Goal: Information Seeking & Learning: Check status

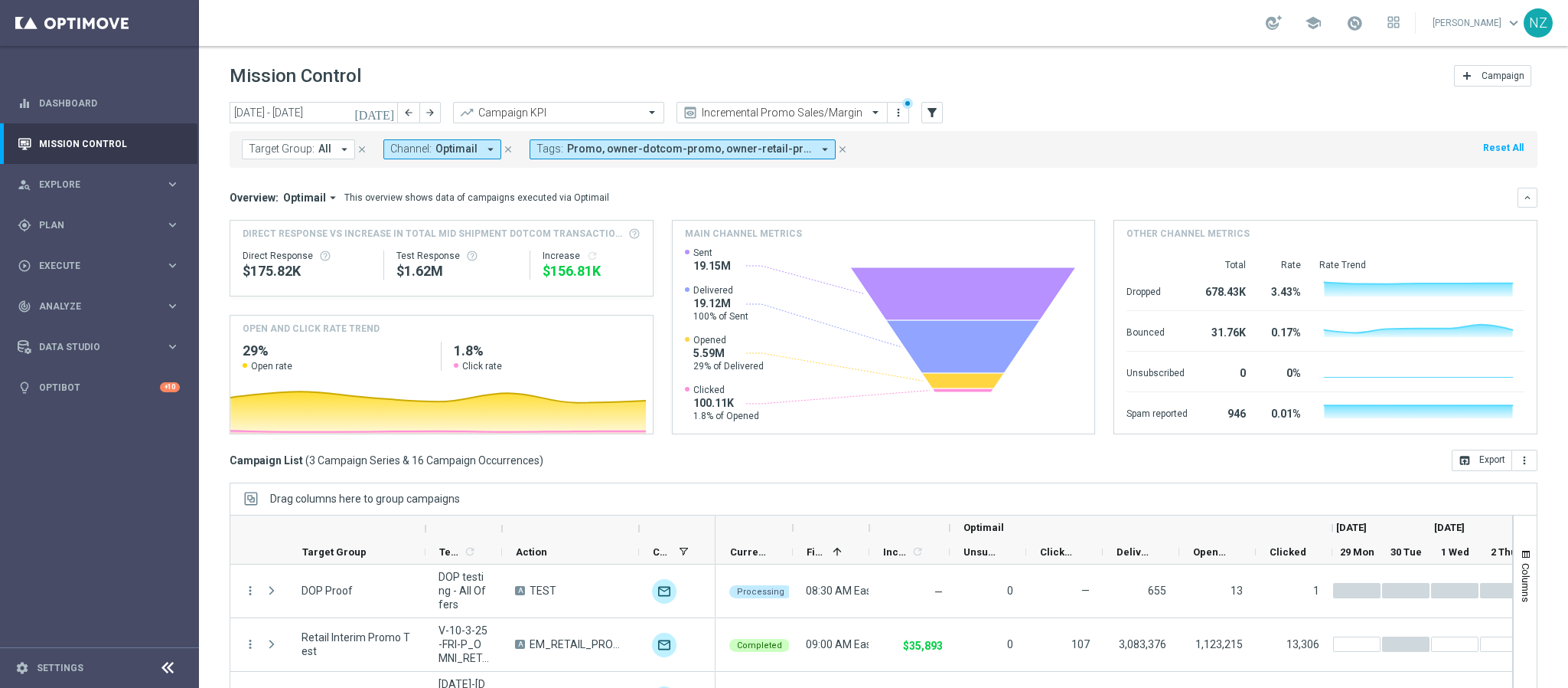
scroll to position [5, 0]
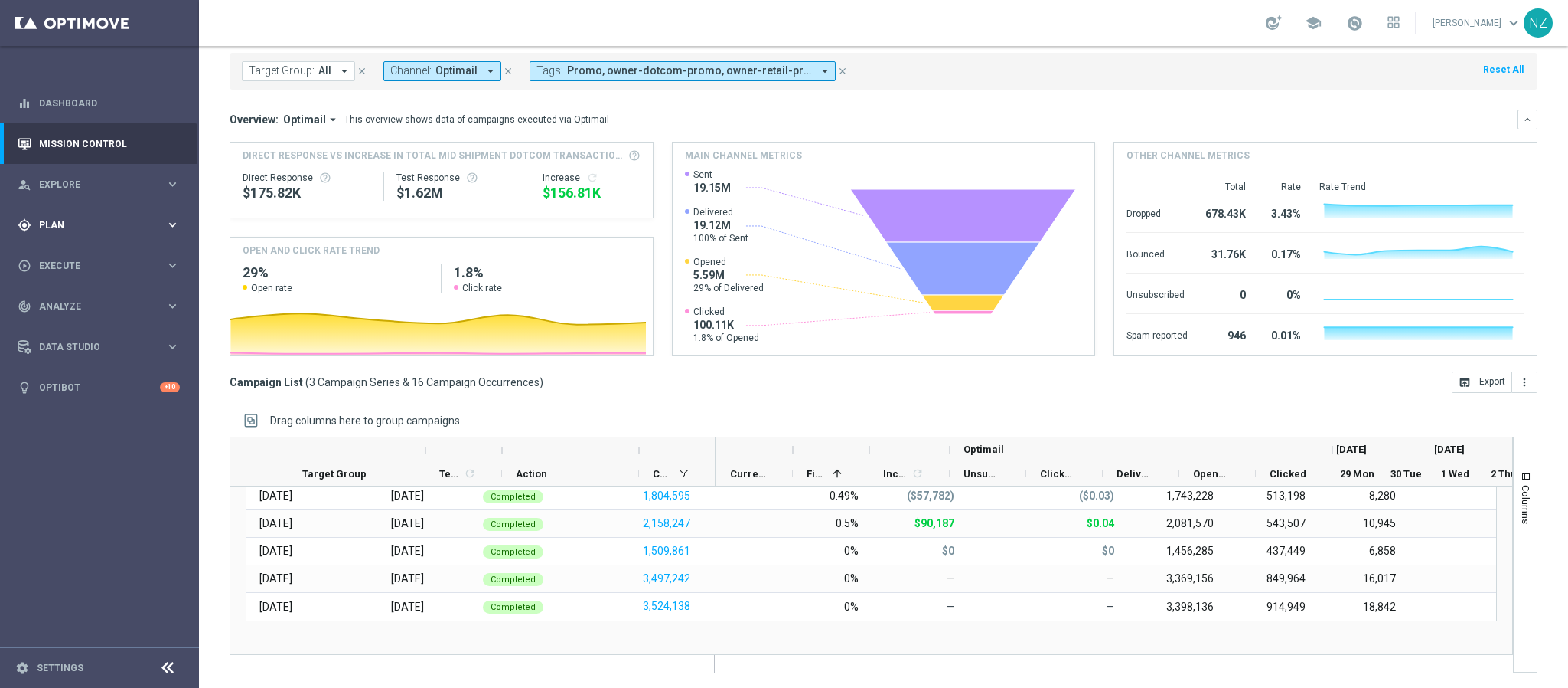
click at [118, 230] on div "gps_fixed Plan" at bounding box center [91, 225] width 148 height 14
click at [74, 418] on span "Analyze" at bounding box center [101, 420] width 126 height 9
click at [95, 447] on button "BI Studio keyboard_arrow_right" at bounding box center [110, 453] width 141 height 12
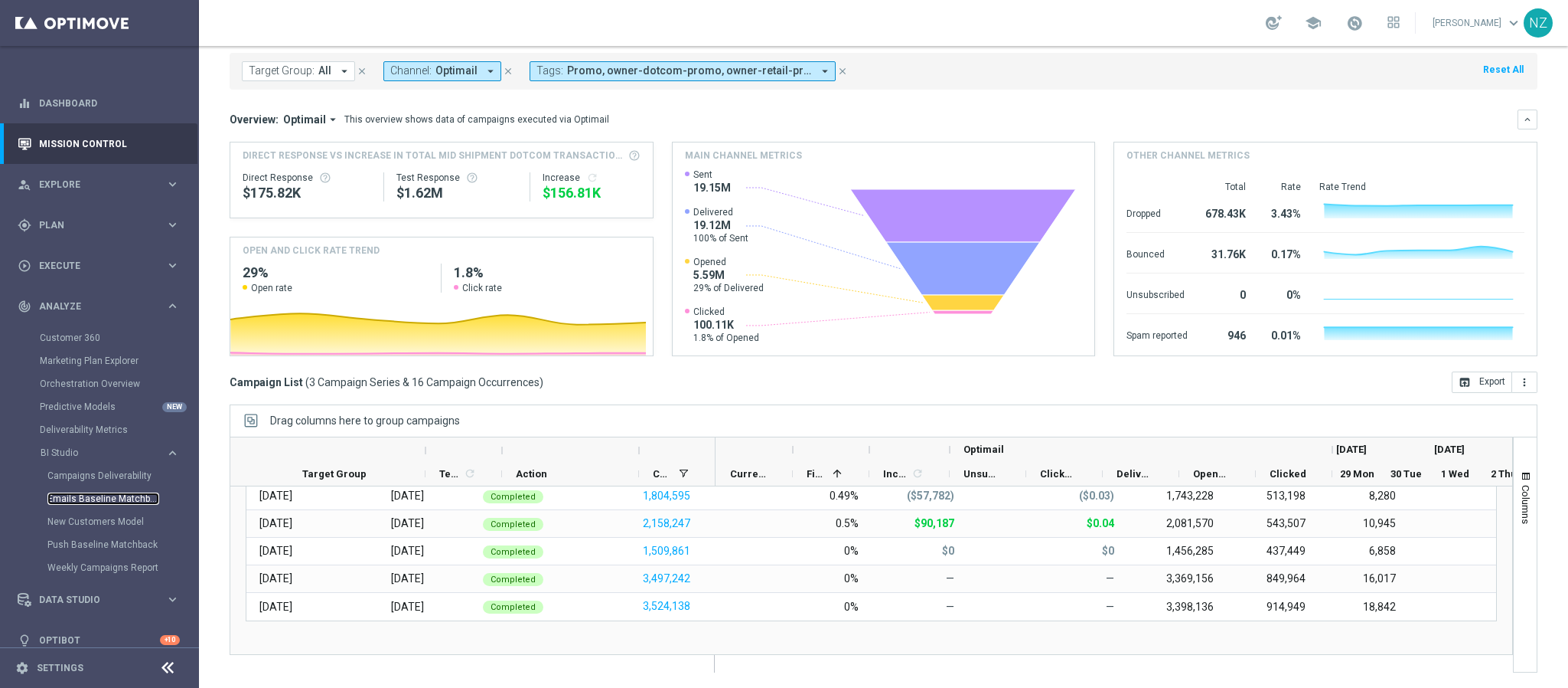
click at [95, 500] on link "Emails Baseline Matchback" at bounding box center [103, 498] width 112 height 12
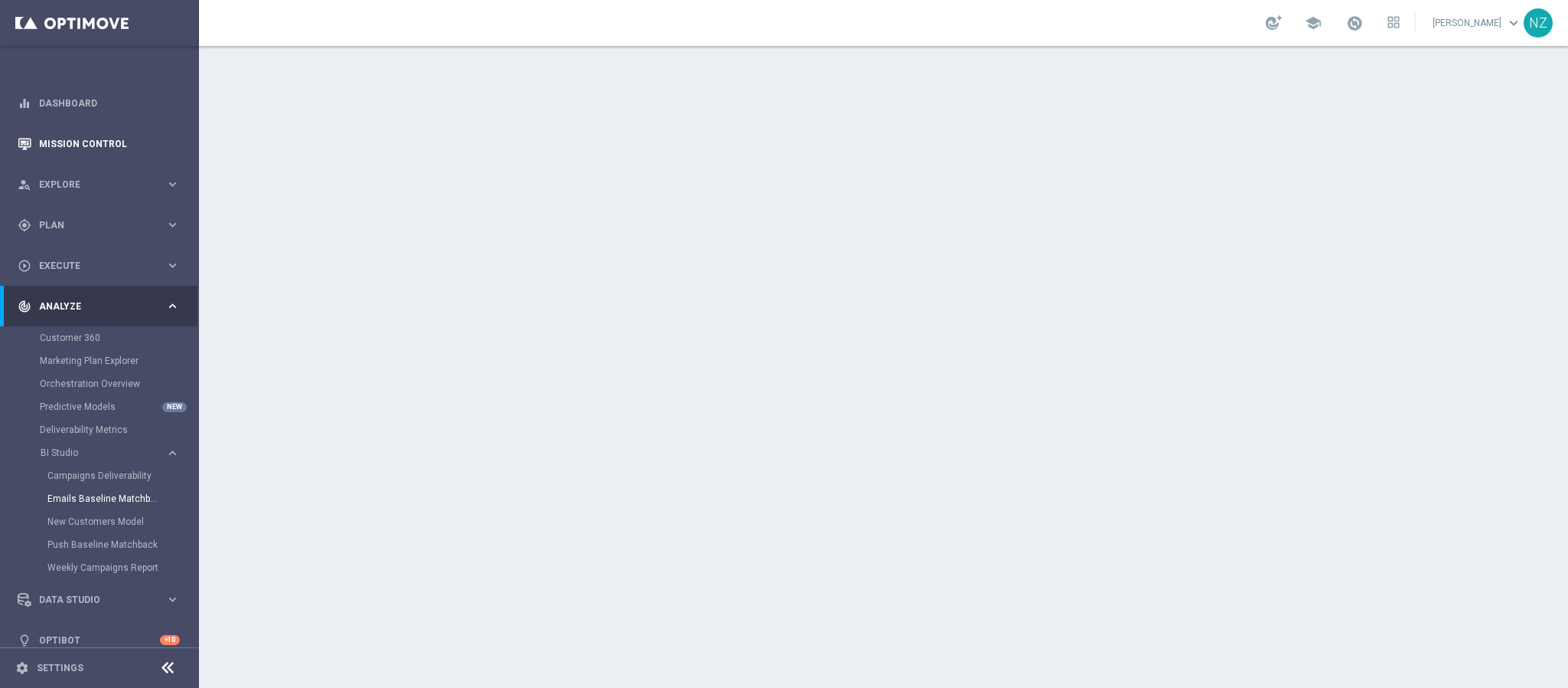
click at [115, 154] on link "Mission Control" at bounding box center [109, 143] width 141 height 41
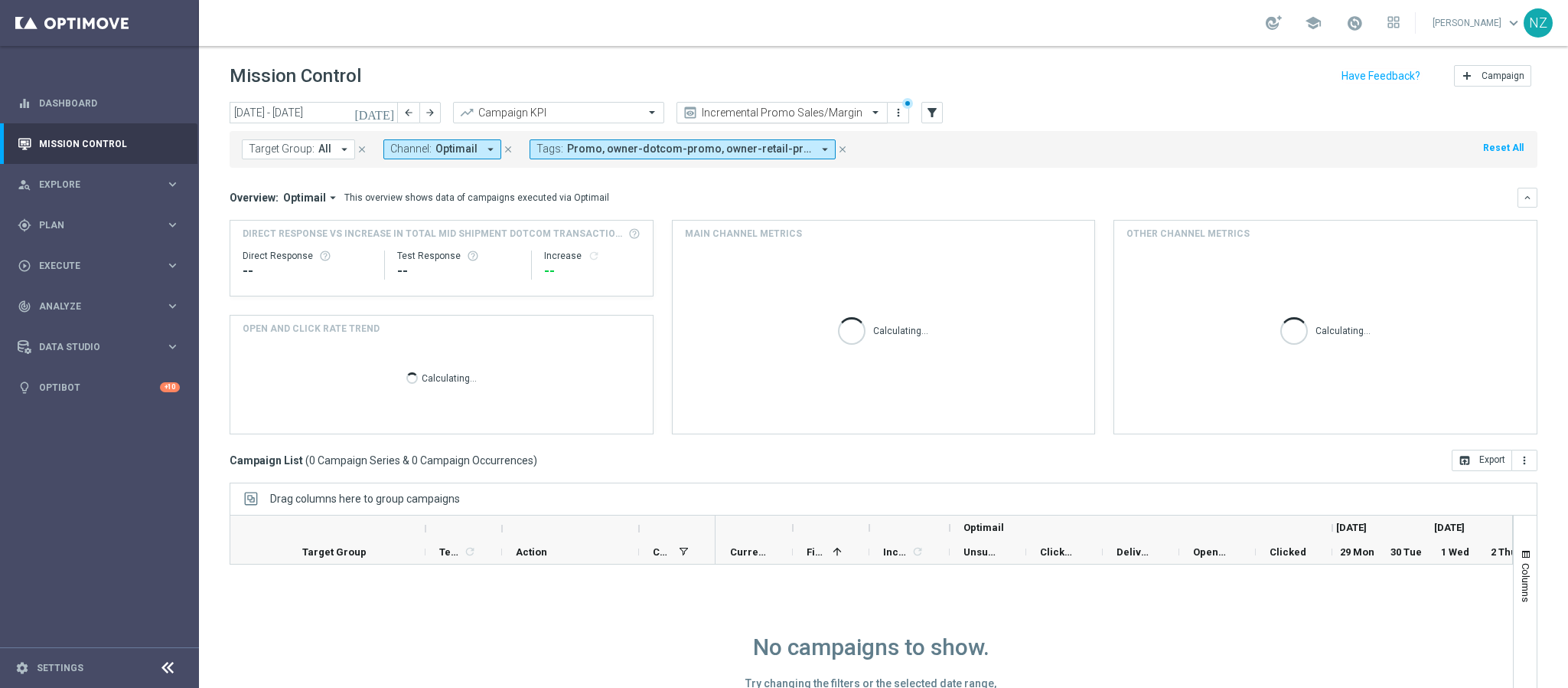
click at [781, 113] on input "text" at bounding box center [766, 112] width 164 height 13
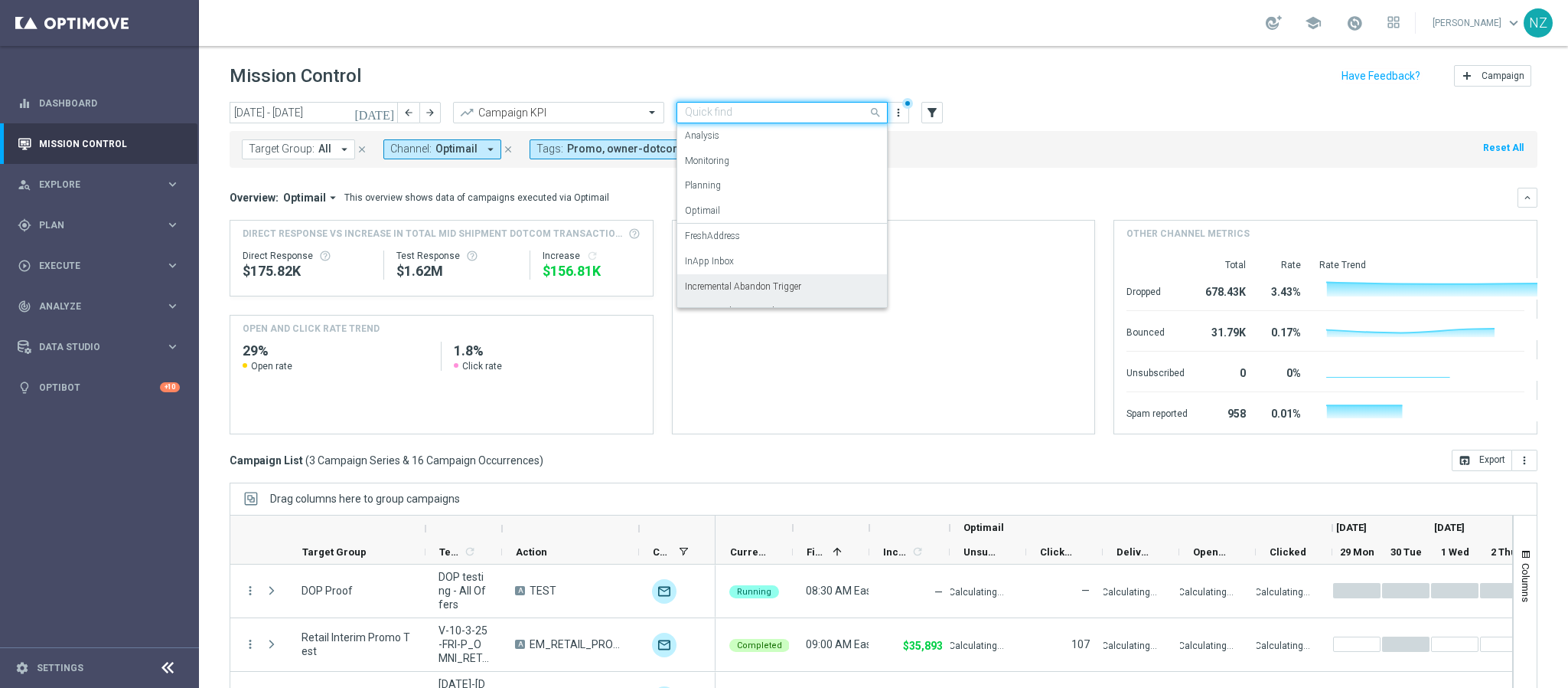
scroll to position [94, 0]
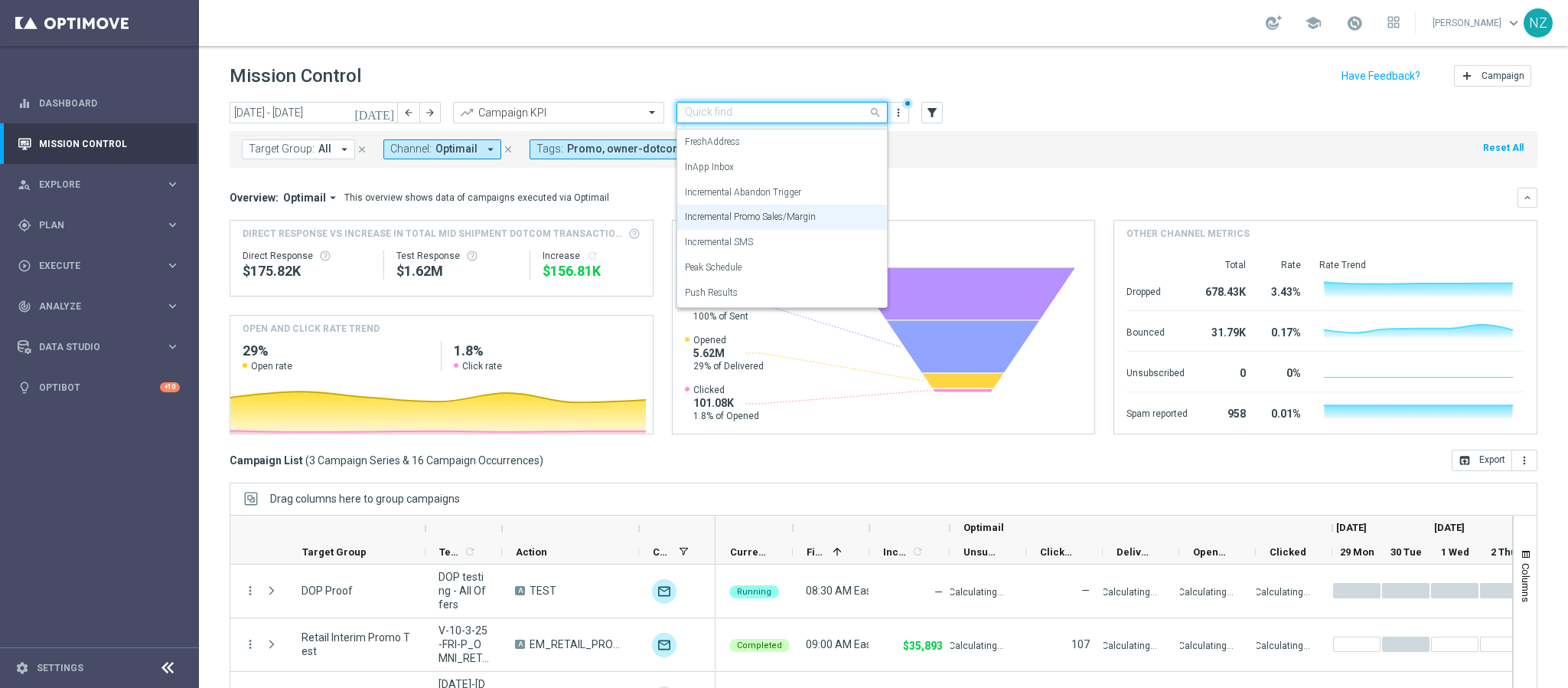
click at [1086, 125] on div "Target Group: All arrow_drop_down close Channel: Optimail arrow_drop_down close…" at bounding box center [883, 146] width 1308 height 43
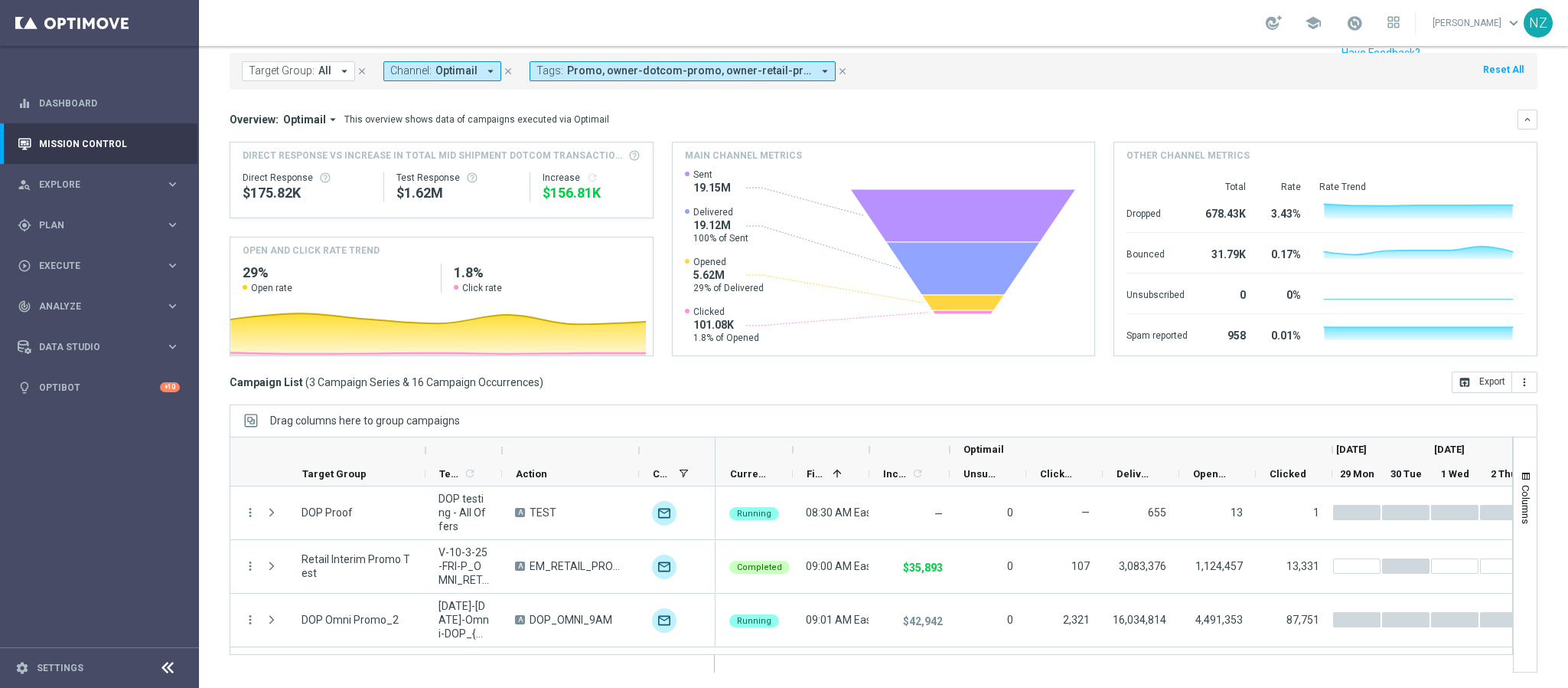
scroll to position [0, 0]
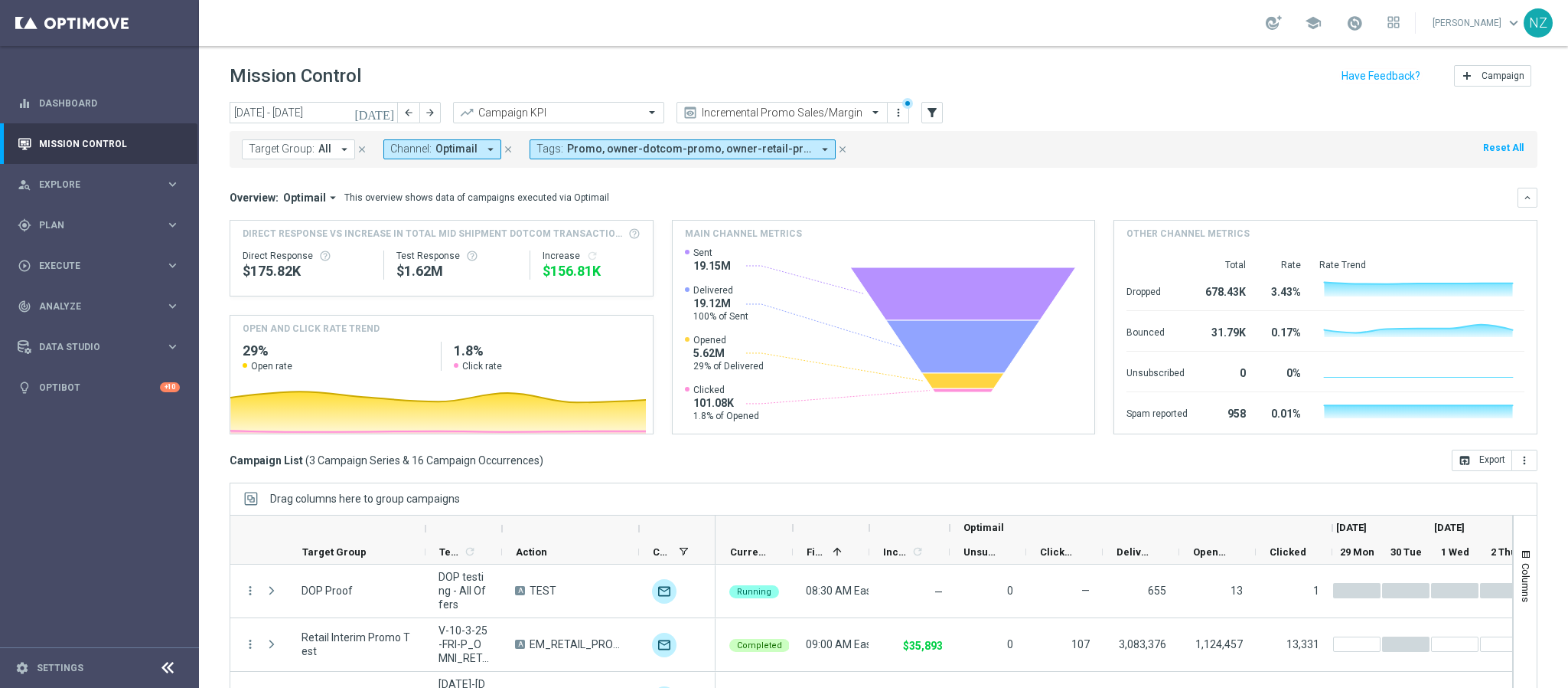
click at [386, 108] on icon "[DATE]" at bounding box center [375, 112] width 42 height 14
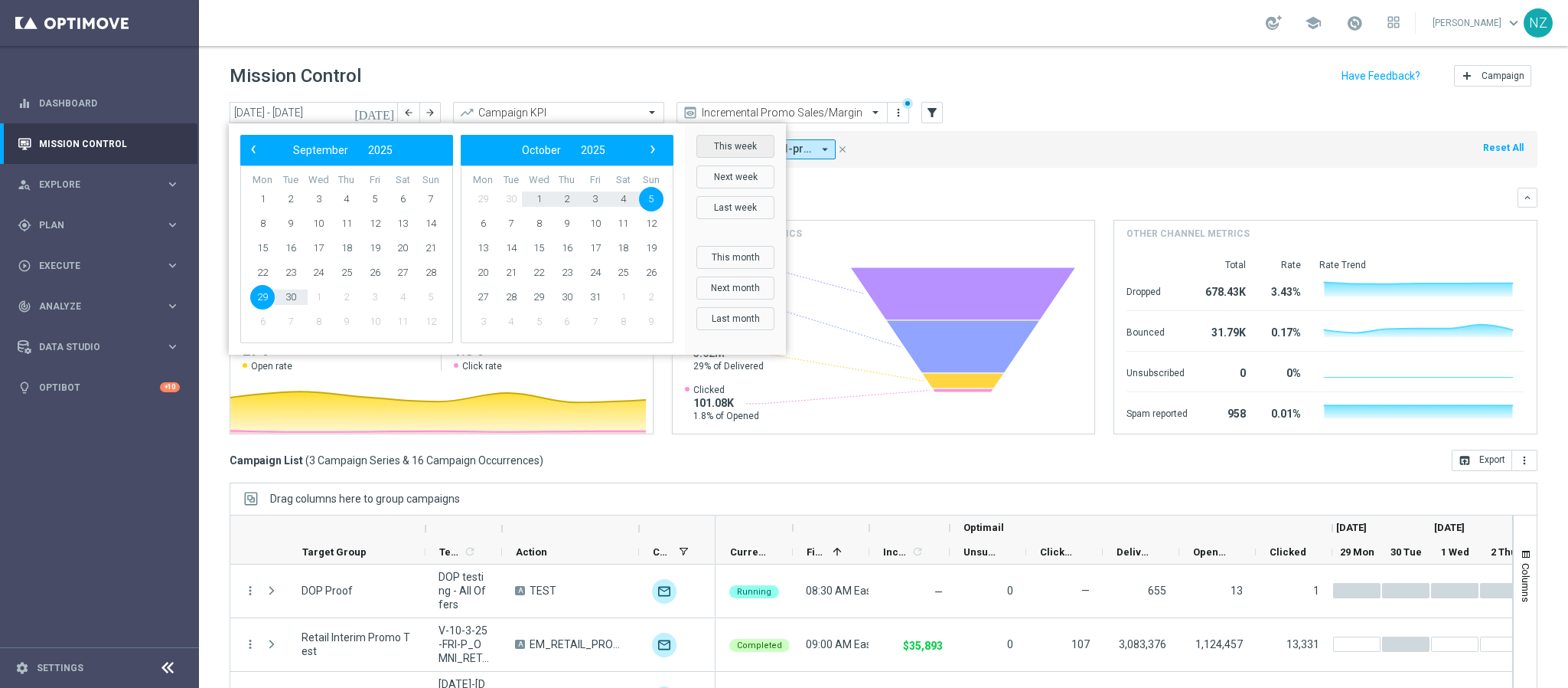
click at [740, 149] on button "This week" at bounding box center [735, 146] width 78 height 23
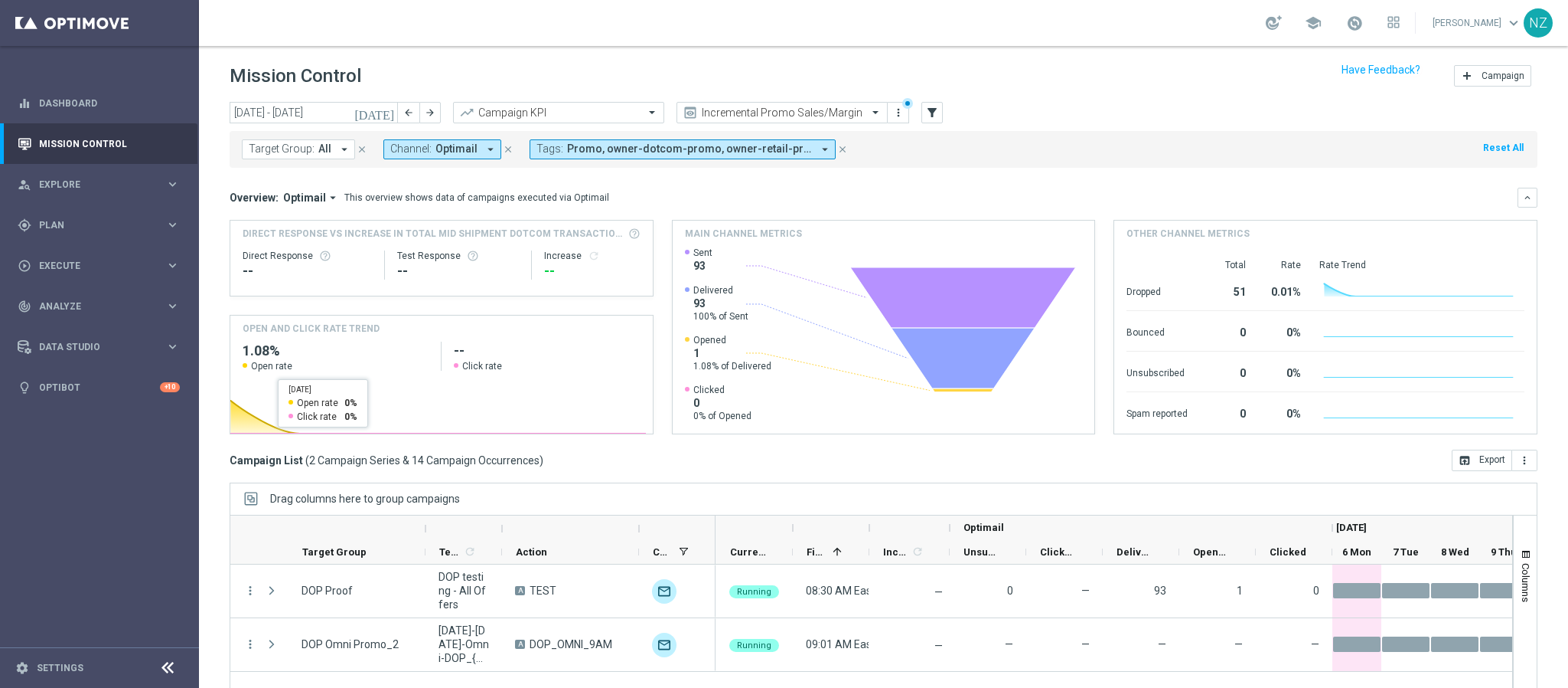
scroll to position [78, 0]
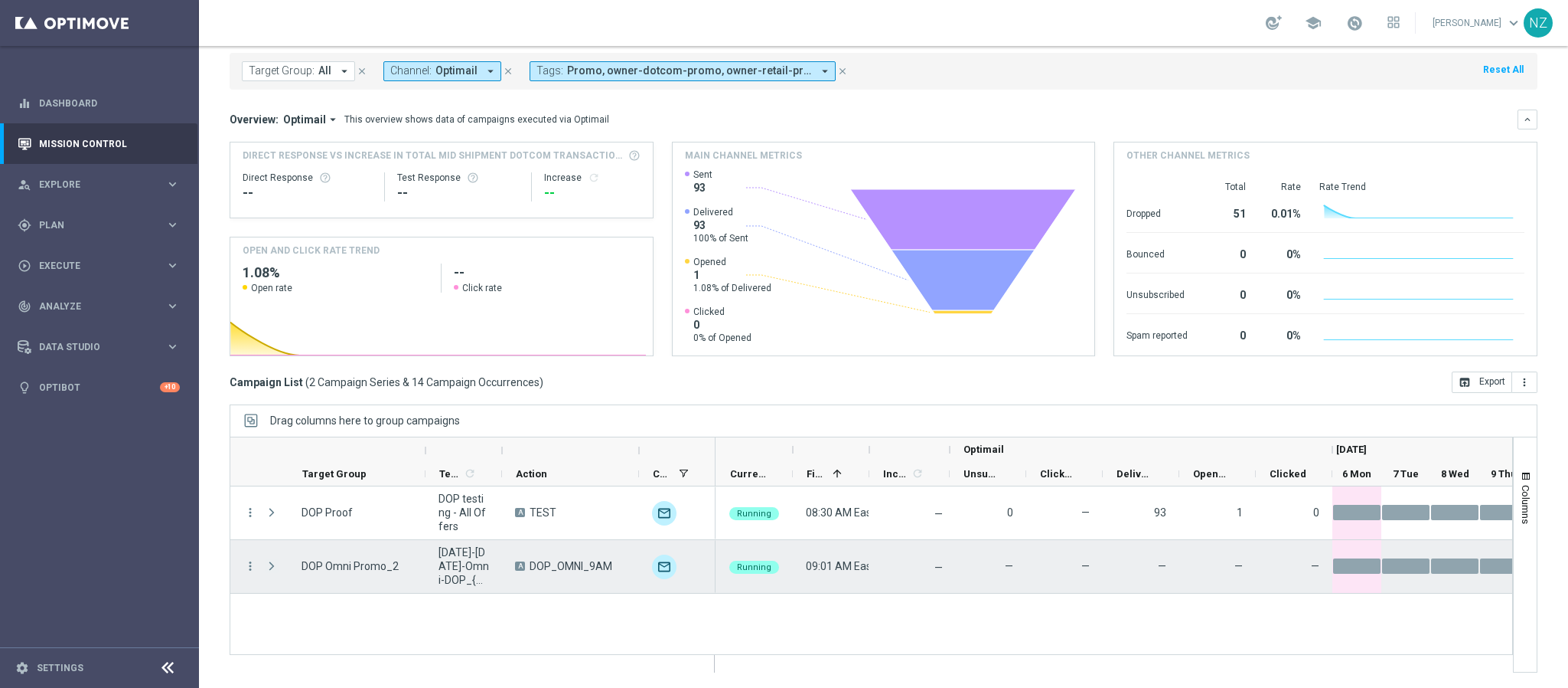
click at [269, 571] on span "Press SPACE to select this row." at bounding box center [272, 566] width 14 height 12
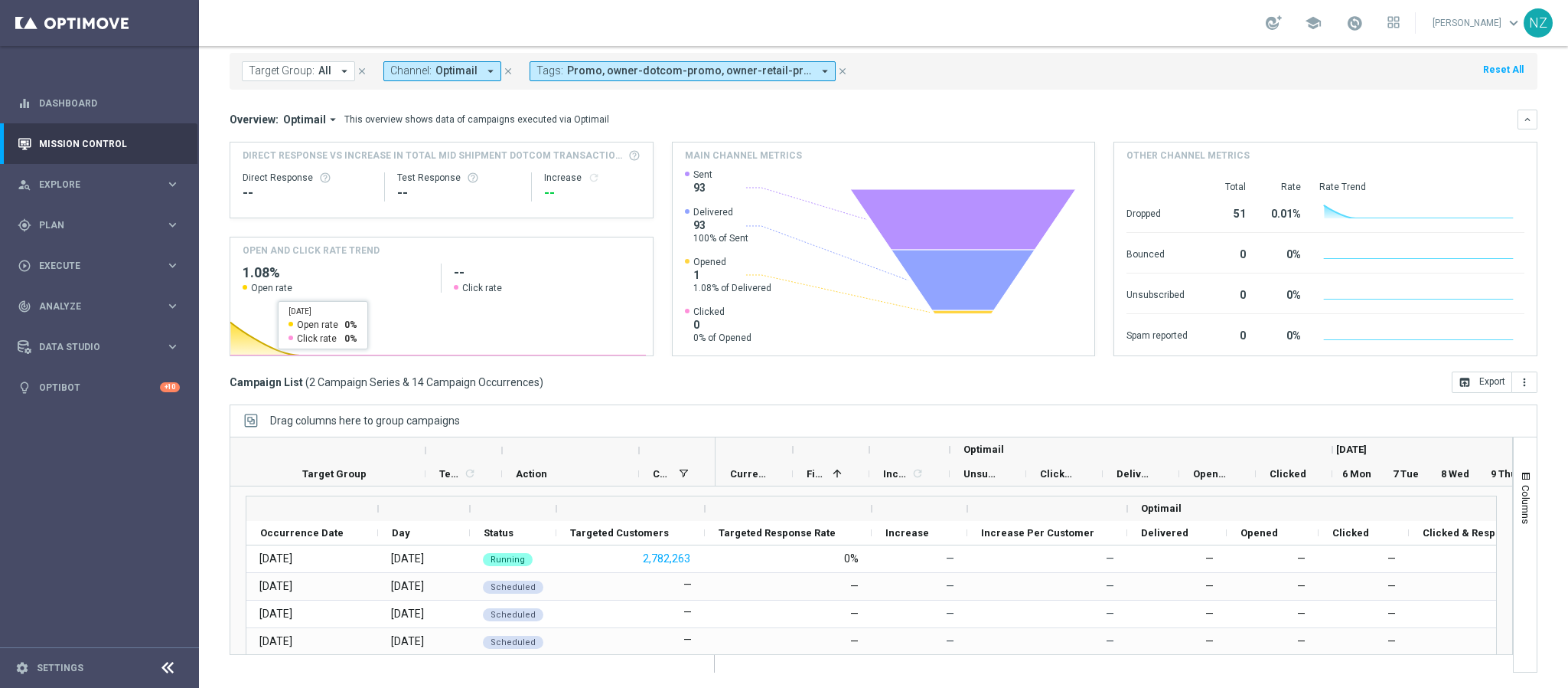
scroll to position [0, 0]
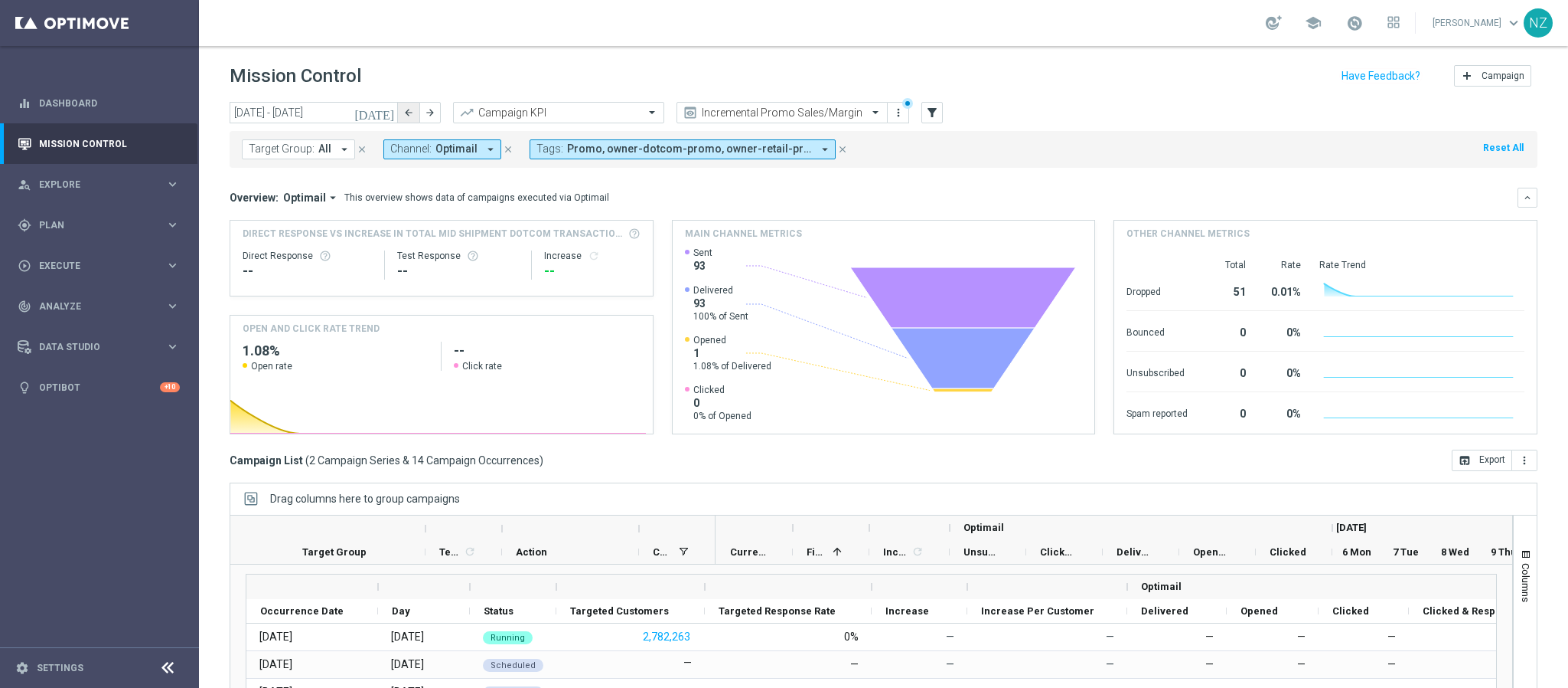
click at [407, 108] on icon "arrow_back" at bounding box center [408, 112] width 11 height 11
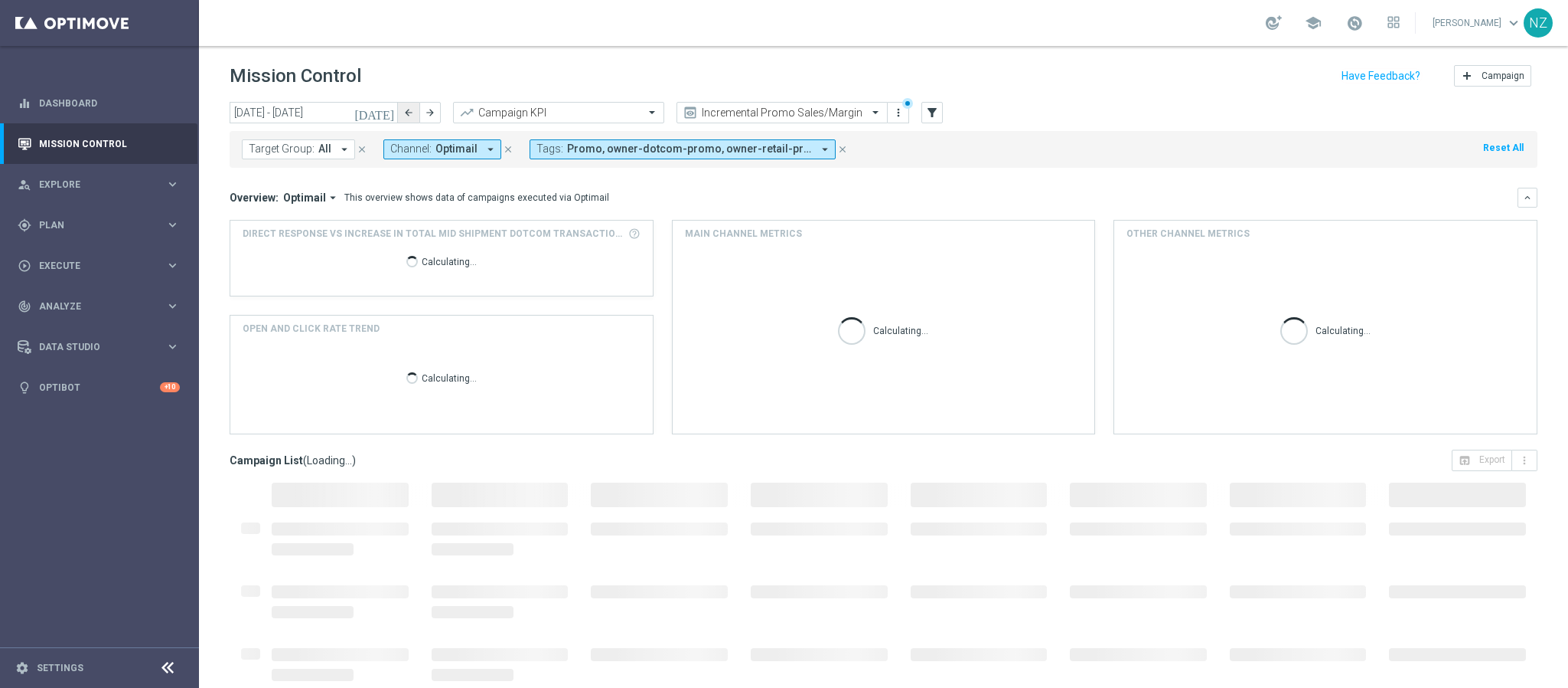
type input "[DATE] - [DATE]"
